Goal: Task Accomplishment & Management: Complete application form

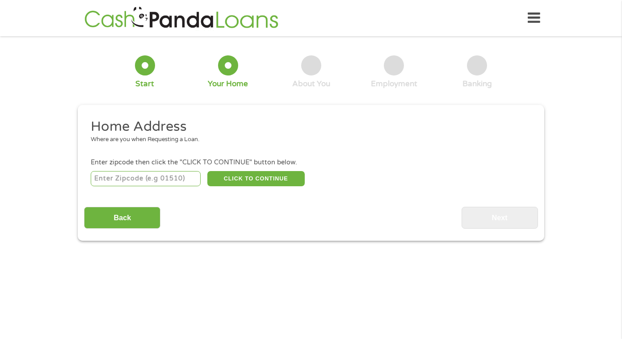
scroll to position [3, 0]
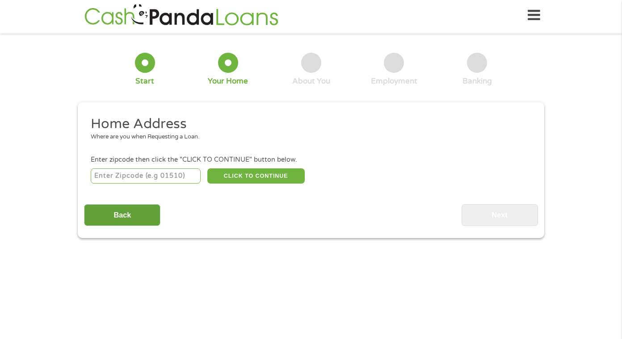
click at [138, 214] on input "Back" at bounding box center [122, 215] width 76 height 22
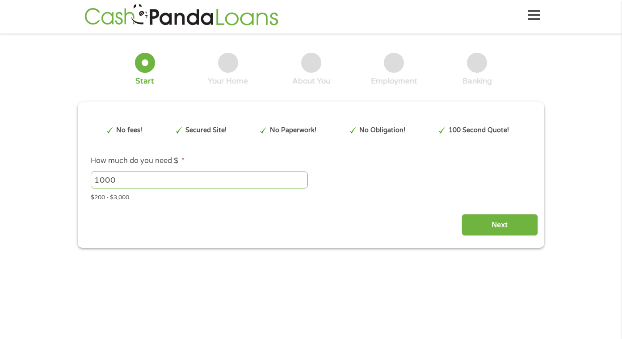
scroll to position [2, 0]
click at [300, 180] on input "1001" at bounding box center [199, 180] width 217 height 17
click at [300, 180] on input "1002" at bounding box center [199, 180] width 217 height 17
click at [301, 180] on input "1081" at bounding box center [199, 180] width 217 height 17
click at [246, 176] on input "1081" at bounding box center [199, 180] width 217 height 17
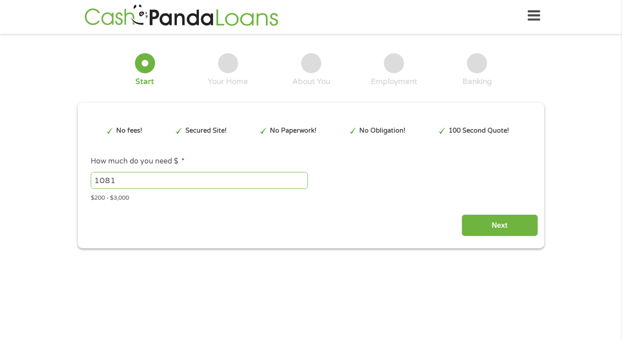
click at [246, 176] on input "1081" at bounding box center [199, 180] width 217 height 17
type input "1500"
click at [498, 206] on div "This field is hidden when viewing the form gclid EAIaIQobChMIwt_-lPHgjwMVwlz_AR…" at bounding box center [310, 178] width 453 height 118
click at [498, 220] on input "Next" at bounding box center [500, 225] width 76 height 22
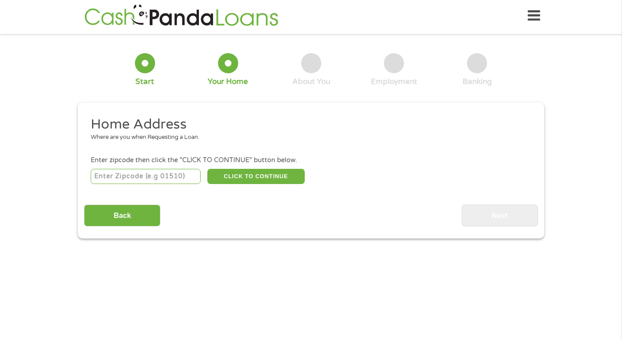
scroll to position [0, 0]
click at [169, 175] on input "number" at bounding box center [146, 176] width 110 height 15
type input "30038"
select select "[US_STATE]"
click at [287, 177] on button "CLICK TO CONTINUE" at bounding box center [255, 176] width 97 height 15
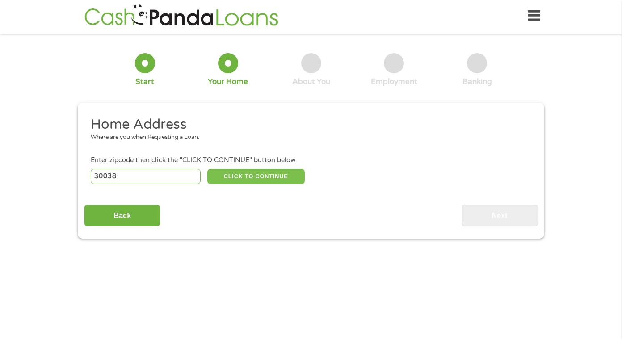
type input "30038"
type input "Lithonia"
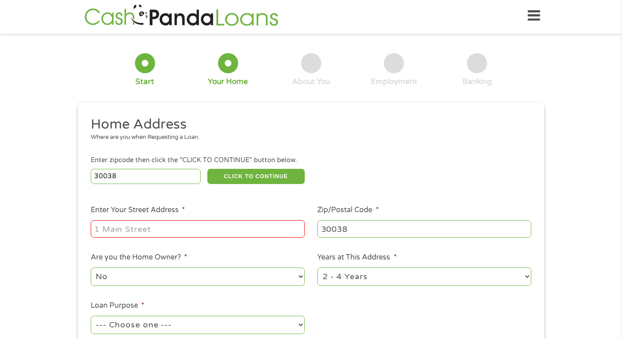
click at [235, 224] on input "Enter Your Street Address *" at bounding box center [198, 228] width 214 height 17
drag, startPoint x: 199, startPoint y: 226, endPoint x: 388, endPoint y: 238, distance: 189.8
click at [388, 238] on ul "Home Address Where are you when Requesting a Loan. Enter zipcode then click the…" at bounding box center [310, 235] width 453 height 239
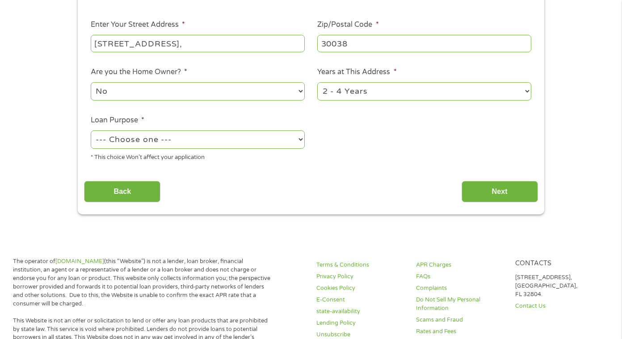
scroll to position [191, 0]
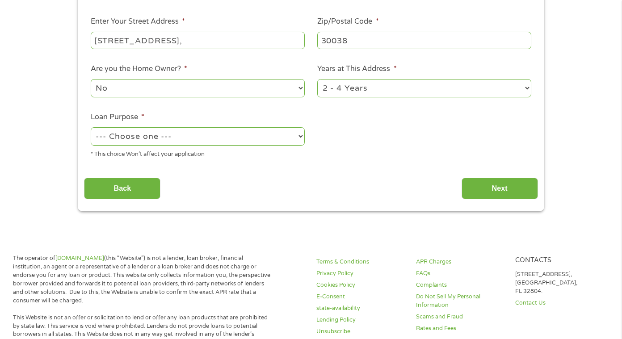
type input "[STREET_ADDRESS],"
click at [159, 84] on select "No Yes" at bounding box center [198, 88] width 214 height 18
click at [223, 134] on select "--- Choose one --- Pay Bills Debt Consolidation Home Improvement Major Purchase…" at bounding box center [198, 136] width 214 height 18
select select "majorpurchase"
click at [470, 184] on input "Next" at bounding box center [500, 189] width 76 height 22
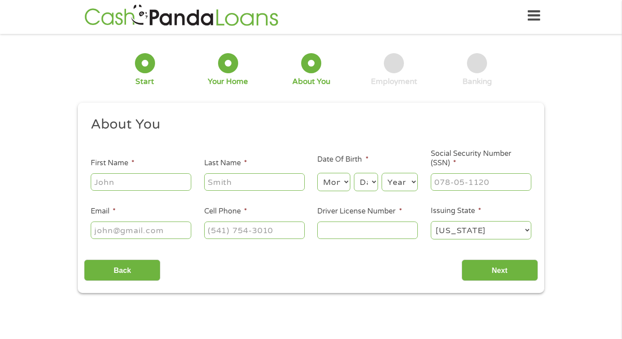
scroll to position [0, 0]
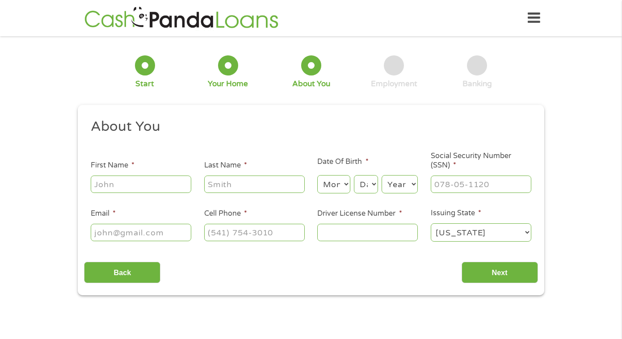
click at [142, 180] on input "First Name *" at bounding box center [141, 184] width 101 height 17
type input "[PERSON_NAME]"
type input "[EMAIL_ADDRESS][DOMAIN_NAME]"
type input "[PHONE_NUMBER]"
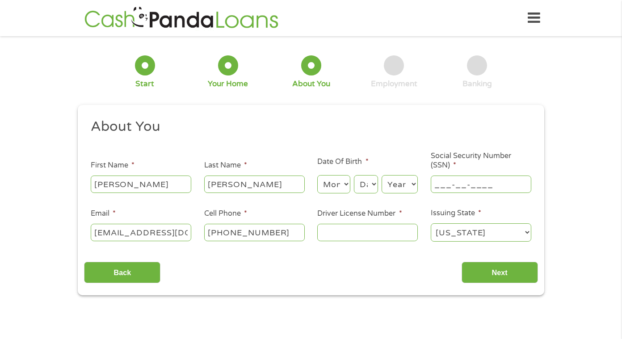
click at [476, 184] on input "___-__-____" at bounding box center [481, 184] width 101 height 17
type input "253-89-6838"
click at [373, 238] on input "Driver License Number *" at bounding box center [367, 232] width 101 height 17
type input "056894517"
click at [523, 273] on input "Next" at bounding box center [500, 273] width 76 height 22
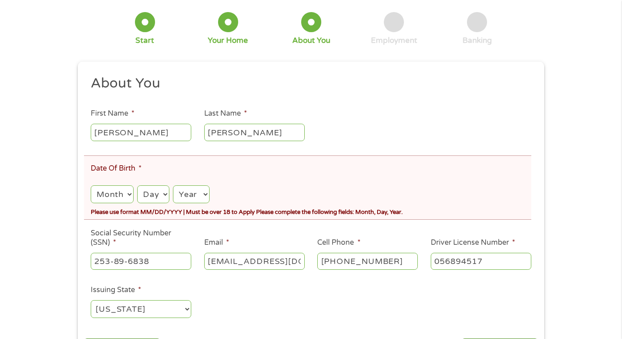
scroll to position [87, 0]
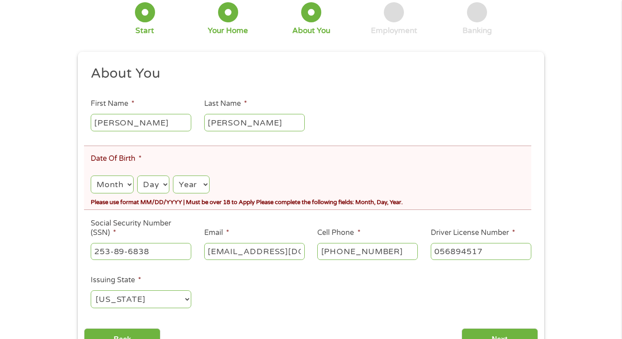
click at [115, 180] on select "Month 1 2 3 4 5 6 7 8 9 10 11 12" at bounding box center [112, 185] width 43 height 18
select select "3"
click at [159, 173] on div "Month Month 1 2 3 4 5 6 7 8 9 10 11 12 Day Day 1 2 3 4 5 6 7 8 9 10 11 12 13 14…" at bounding box center [311, 182] width 441 height 26
click at [159, 181] on select "Day 1 2 3 4 5 6 7 8 9 10 11 12 13 14 15 16 17 18 19 20 21 22 23 24 25 26 27 28 …" at bounding box center [153, 185] width 32 height 18
select select "16"
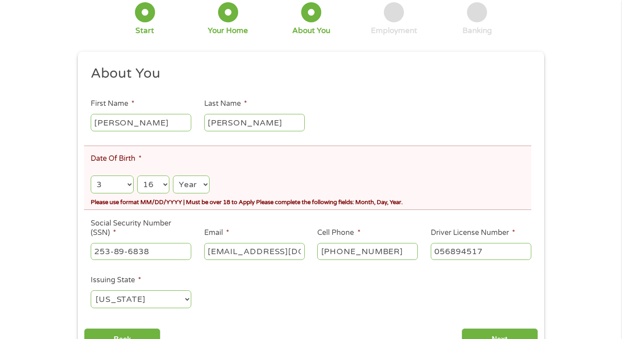
click at [197, 193] on select "Year [DATE] 2006 2005 2004 2003 2002 2001 2000 1999 1998 1997 1996 1995 1994 19…" at bounding box center [191, 185] width 37 height 18
select select "1993"
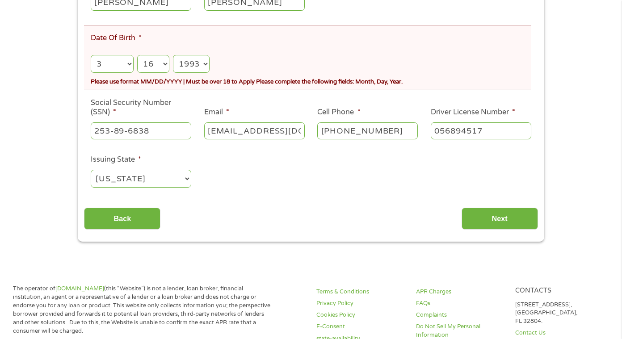
scroll to position [209, 0]
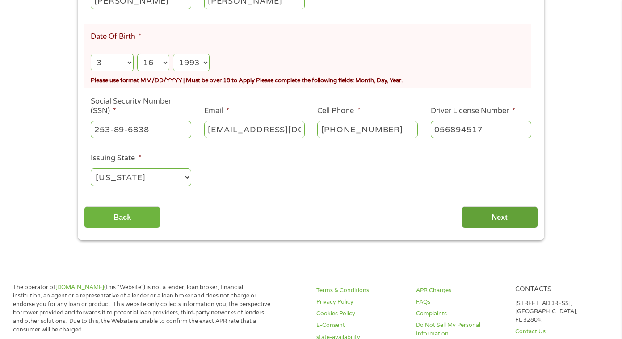
click at [496, 208] on input "Next" at bounding box center [500, 217] width 76 height 22
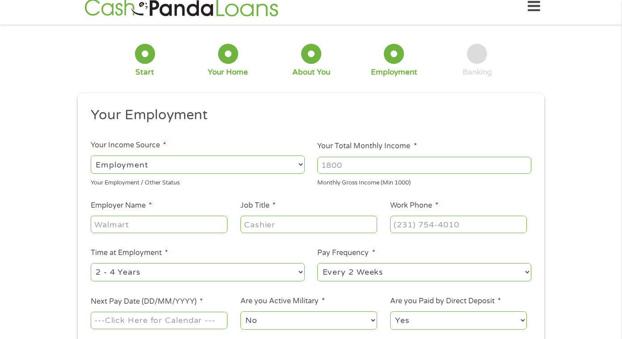
scroll to position [27, 0]
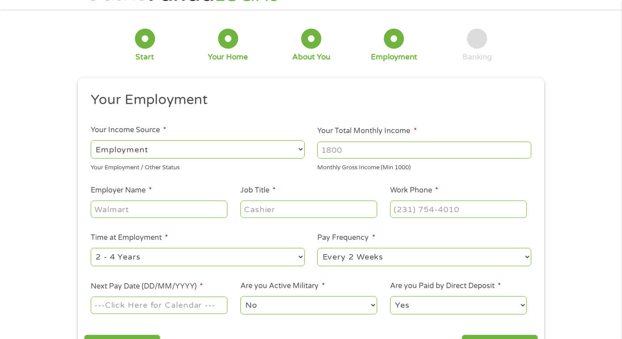
click at [378, 145] on input "Your Total Monthly Income *" at bounding box center [424, 150] width 214 height 17
type input "3300"
click at [138, 204] on input "Employer Name *" at bounding box center [159, 209] width 137 height 17
type input "edwiess concessionsllc"
click at [270, 198] on li "Job Title *" at bounding box center [309, 202] width 150 height 34
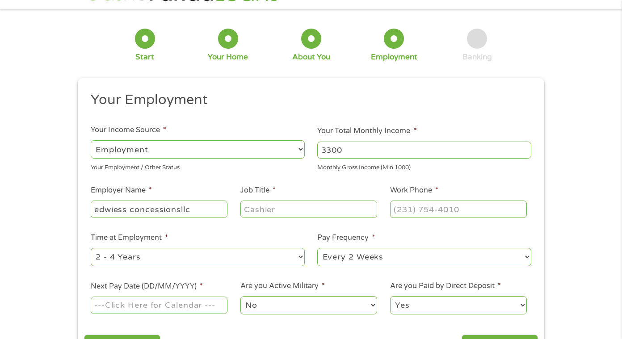
click at [268, 211] on input "Job Title *" at bounding box center [308, 209] width 137 height 17
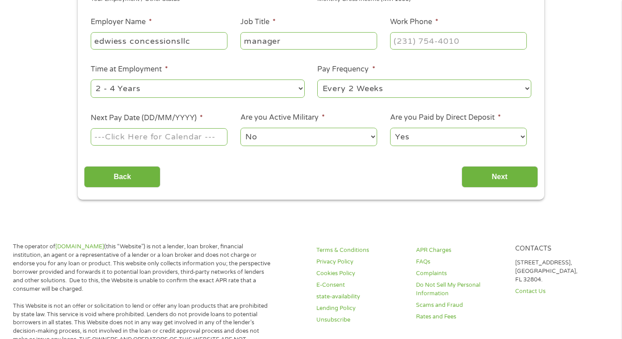
scroll to position [195, 0]
type input "manager"
click at [422, 49] on input "(___) ___-____" at bounding box center [458, 41] width 137 height 17
type input "[PHONE_NUMBER]"
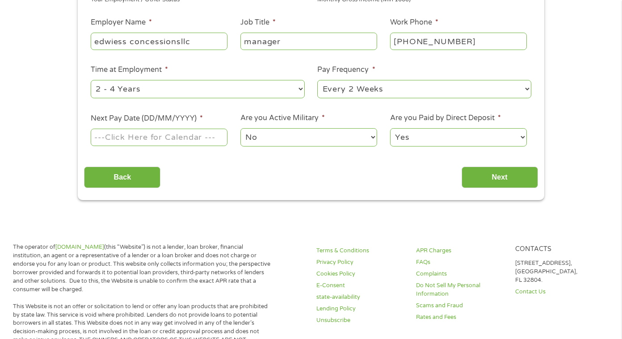
click at [171, 137] on input "Next Pay Date (DD/MM/YYYY) *" at bounding box center [159, 137] width 137 height 17
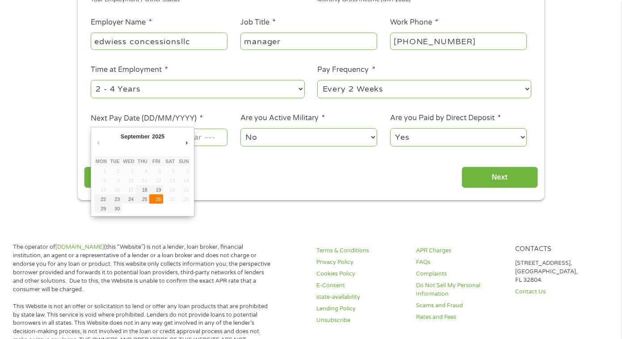
type input "[DATE]"
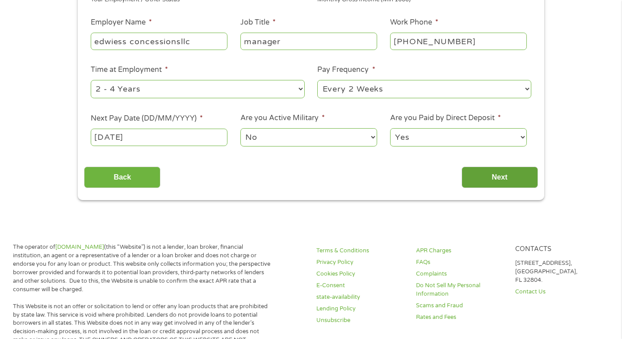
click at [467, 168] on input "Next" at bounding box center [500, 178] width 76 height 22
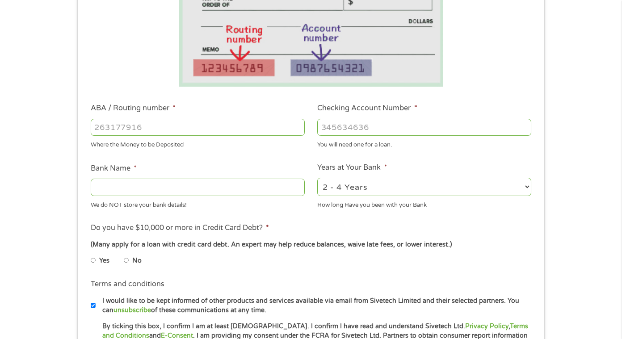
scroll to position [177, 0]
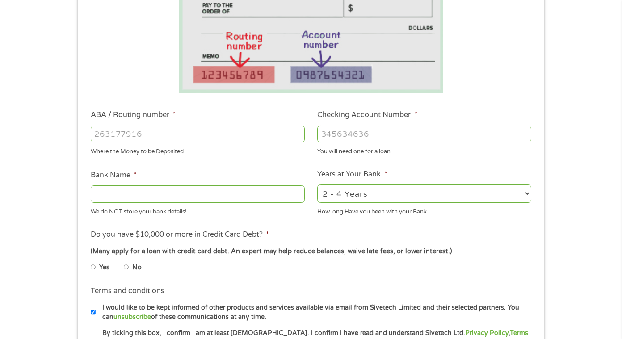
click at [176, 132] on input "ABA / Routing number *" at bounding box center [198, 134] width 214 height 17
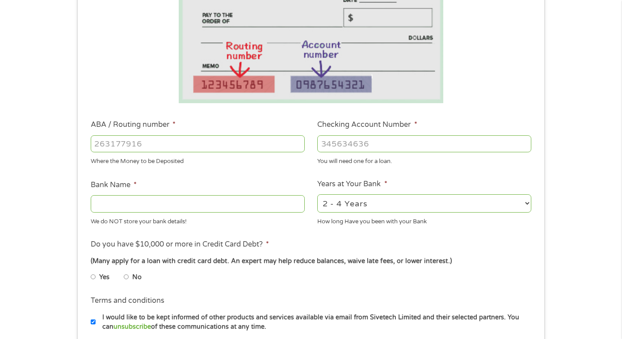
click at [258, 142] on input "ABA / Routing number *" at bounding box center [198, 143] width 214 height 17
click at [353, 142] on input "Checking Account Number *" at bounding box center [424, 143] width 214 height 17
drag, startPoint x: 278, startPoint y: 147, endPoint x: 126, endPoint y: 147, distance: 151.5
click at [126, 147] on input "ABA / Routing number *" at bounding box center [198, 143] width 214 height 17
type input "8"
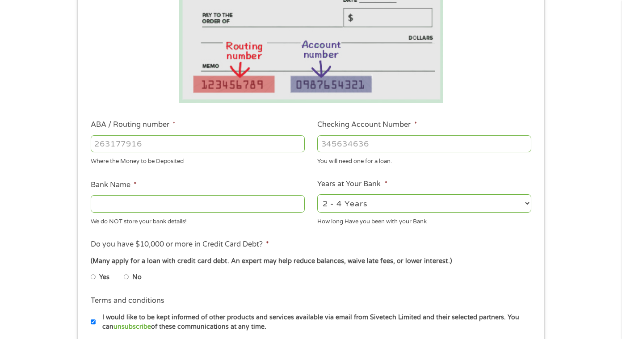
click at [173, 137] on input "ABA / Routing number *" at bounding box center [198, 143] width 214 height 17
type input "1110026315399"
click at [373, 142] on input "Checking Account Number *" at bounding box center [424, 143] width 214 height 17
drag, startPoint x: 177, startPoint y: 148, endPoint x: 80, endPoint y: 139, distance: 97.8
click at [80, 139] on div "This field is hidden when viewing the form gclid EAIaIQobChMIwt_-lPHgjwMVwlz_AR…" at bounding box center [311, 189] width 466 height 504
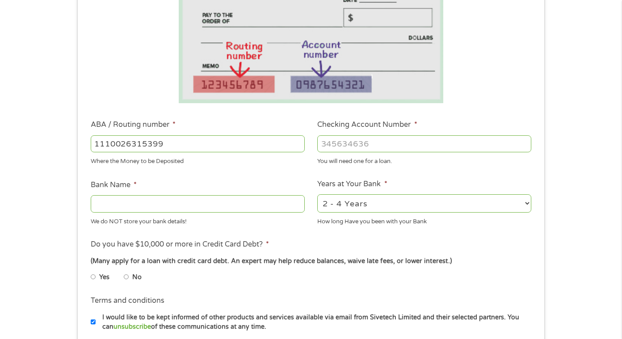
drag, startPoint x: 109, startPoint y: 141, endPoint x: 202, endPoint y: 141, distance: 93.4
click at [202, 141] on input "1110026315399" at bounding box center [198, 143] width 214 height 17
click at [175, 146] on input "1110026315399" at bounding box center [198, 143] width 214 height 17
drag, startPoint x: 169, startPoint y: 146, endPoint x: 95, endPoint y: 141, distance: 73.9
click at [95, 141] on input "1110026315399" at bounding box center [198, 143] width 214 height 17
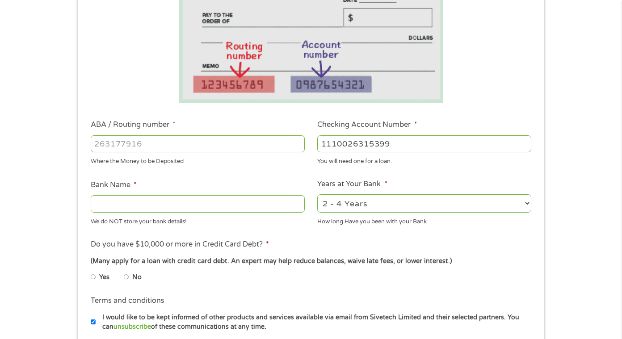
type input "1110026315399"
drag, startPoint x: 96, startPoint y: 143, endPoint x: 327, endPoint y: 0, distance: 272.0
paste input "0"
type input "061113415"
type input "BBT GA"
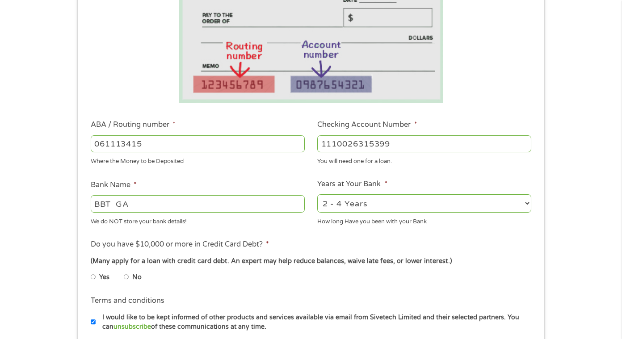
type input "061113415"
click at [361, 202] on select "2 - 4 Years 6 - 12 Months 1 - 2 Years Over 4 Years" at bounding box center [424, 203] width 214 height 18
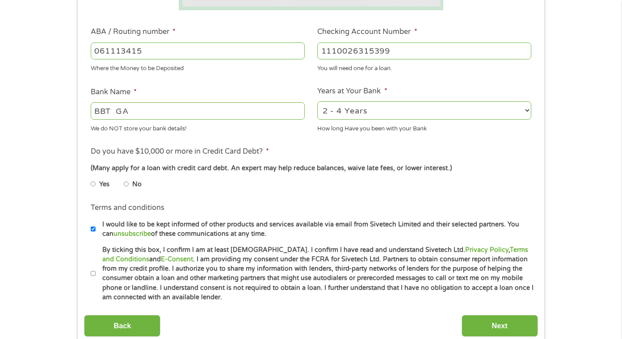
scroll to position [262, 0]
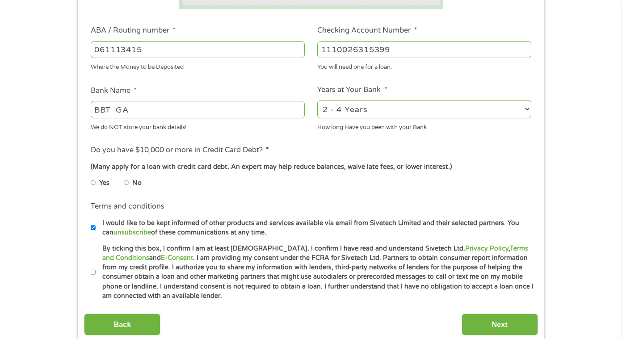
click at [126, 185] on input "No" at bounding box center [126, 183] width 5 height 14
radio input "true"
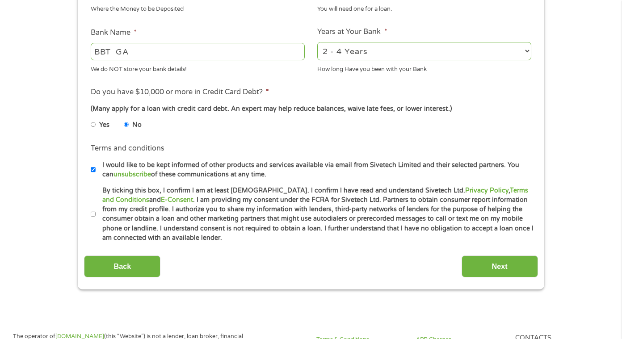
scroll to position [327, 0]
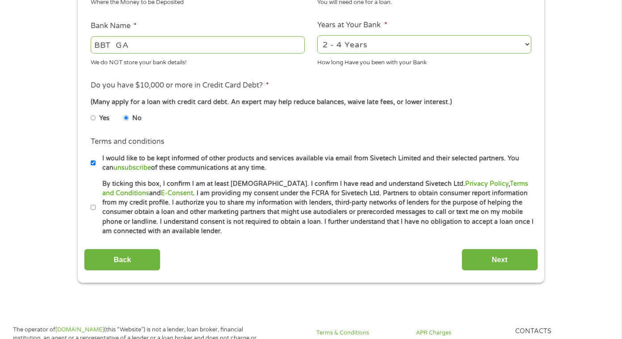
click at [88, 209] on li "Terms and conditions * By ticking this box, I confirm I am at least [DEMOGRAPHI…" at bounding box center [310, 207] width 453 height 57
click at [91, 206] on input "By ticking this box, I confirm I am at least [DEMOGRAPHIC_DATA]. I confirm I ha…" at bounding box center [93, 208] width 5 height 14
checkbox input "true"
click at [92, 165] on input "I would like to be kept informed of other products and services available via e…" at bounding box center [93, 163] width 5 height 14
checkbox input "false"
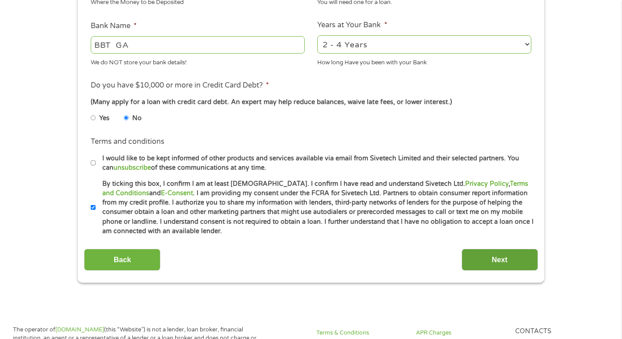
click at [484, 263] on input "Next" at bounding box center [500, 260] width 76 height 22
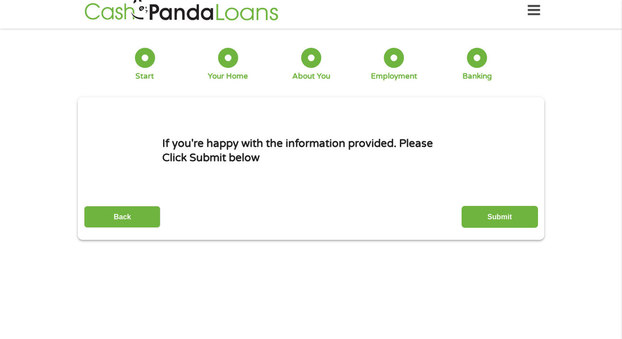
scroll to position [0, 0]
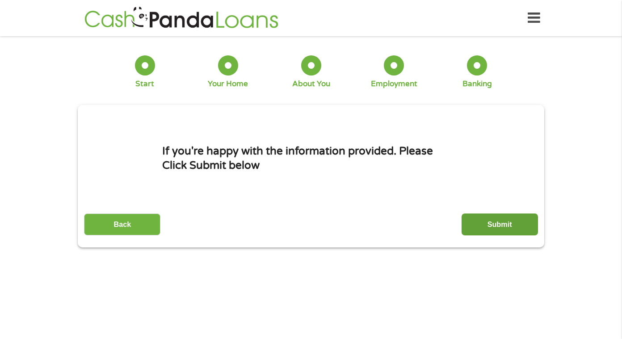
click at [481, 224] on input "Submit" at bounding box center [500, 225] width 76 height 22
